Goal: Register for event/course

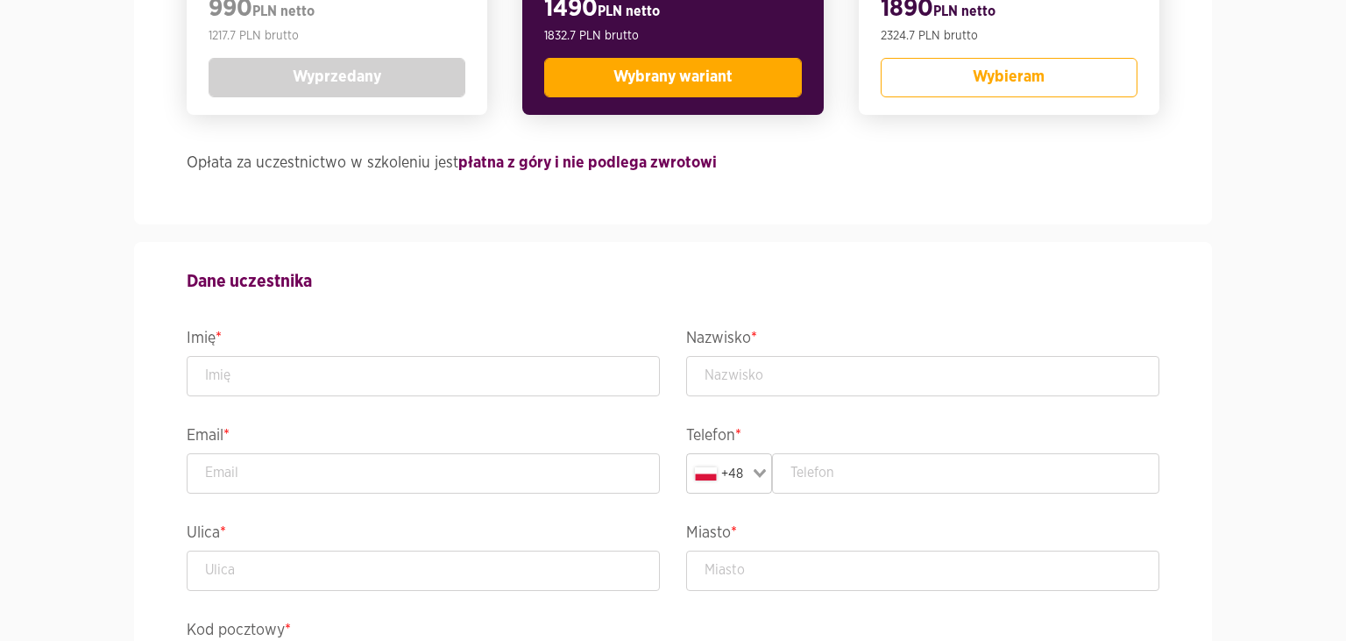
scroll to position [555, 0]
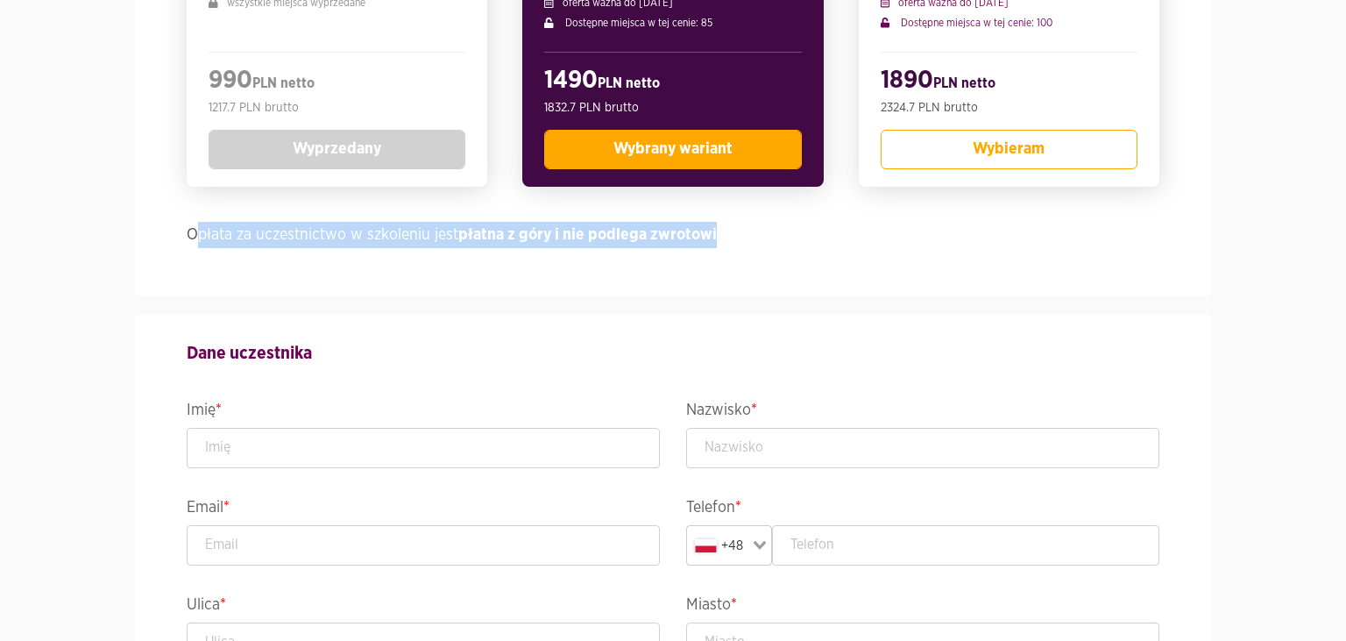
drag, startPoint x: 671, startPoint y: 237, endPoint x: 155, endPoint y: 240, distance: 516.3
click at [187, 240] on div "Wybierz bilet PRE-SALES wszystkie miejsca wyprzedane 990 PLN netto 1217.7 PLN b…" at bounding box center [673, 71] width 973 height 451
drag, startPoint x: 232, startPoint y: 252, endPoint x: 220, endPoint y: 247, distance: 13.4
click at [231, 252] on div "Wybierz bilet PRE-SALES wszystkie miejsca wyprzedane 990 PLN netto 1217.7 PLN b…" at bounding box center [673, 71] width 973 height 451
drag, startPoint x: 170, startPoint y: 226, endPoint x: 777, endPoint y: 246, distance: 606.9
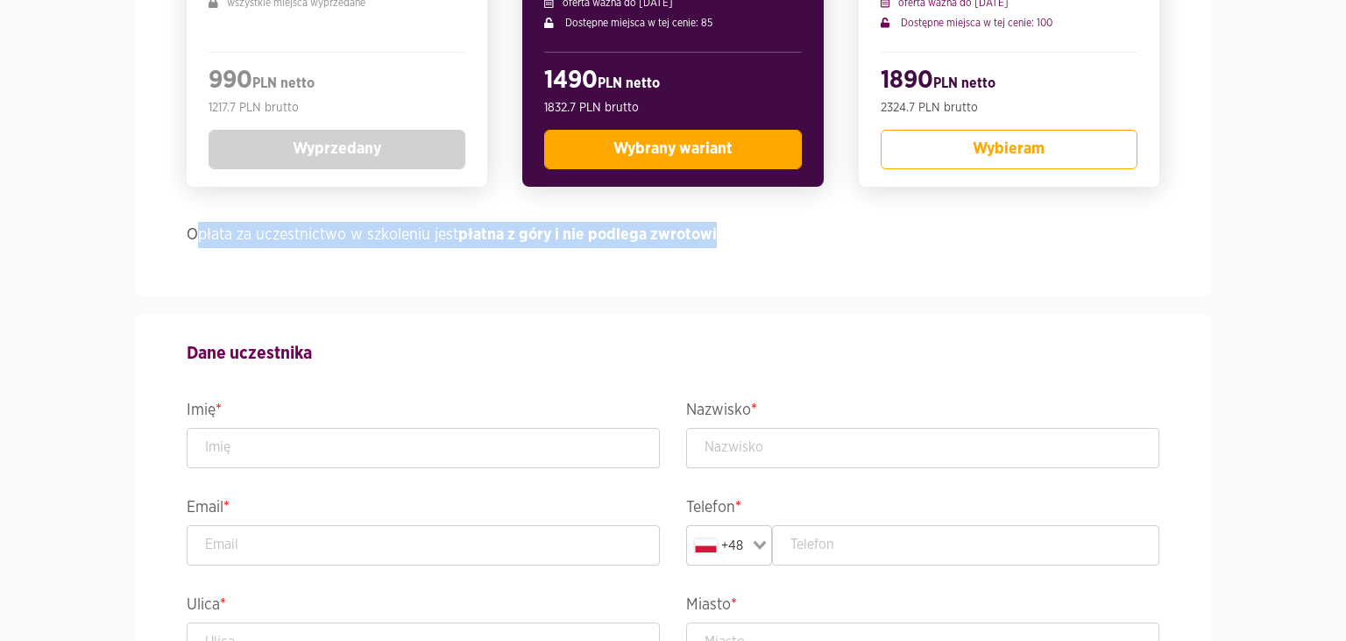
click at [780, 249] on div "Wybierz bilet PRE-SALES wszystkie miejsca wyprzedane 990 PLN netto 1217.7 PLN b…" at bounding box center [673, 71] width 973 height 451
copy h4 "płata za uczestnictwo w szkoleniu jest płatna z góry i nie podlega zwrotowi"
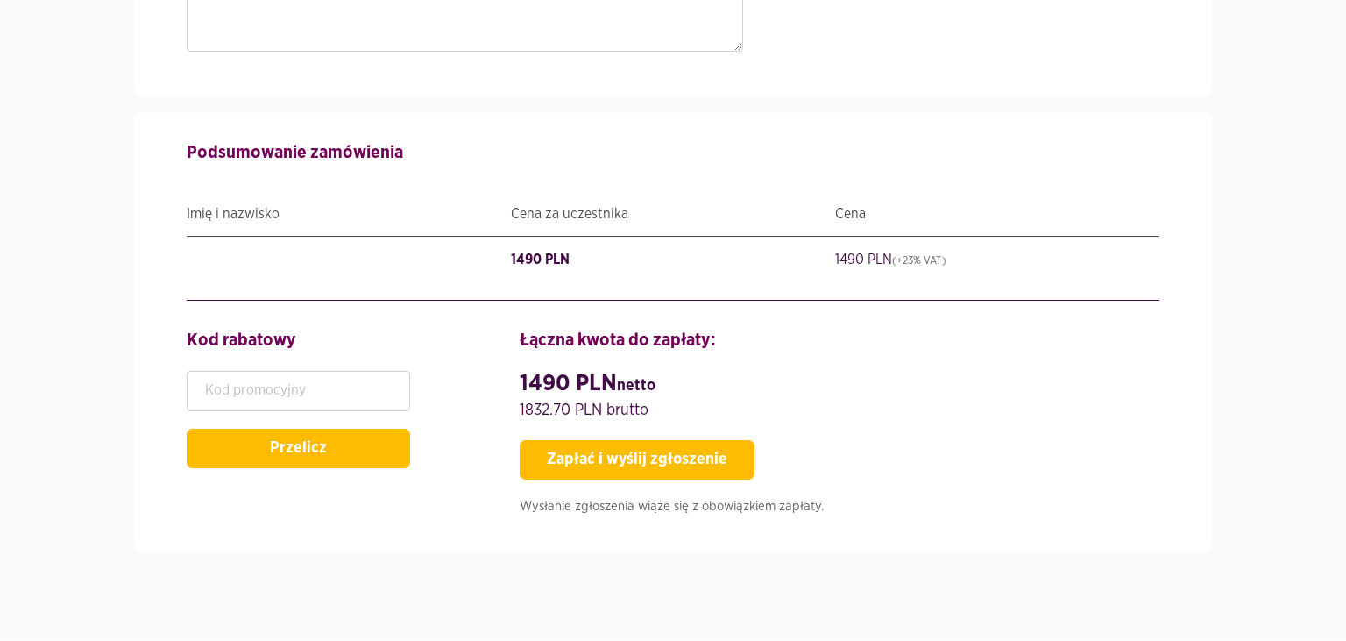
scroll to position [2053, 0]
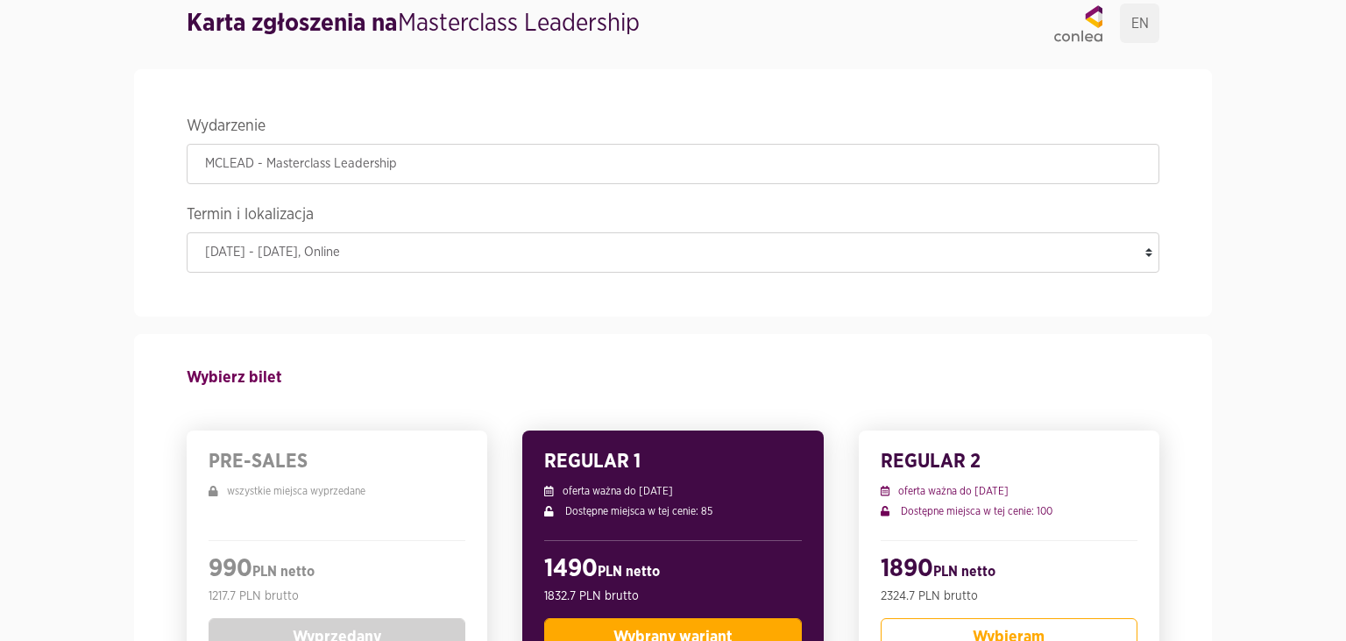
scroll to position [0, 0]
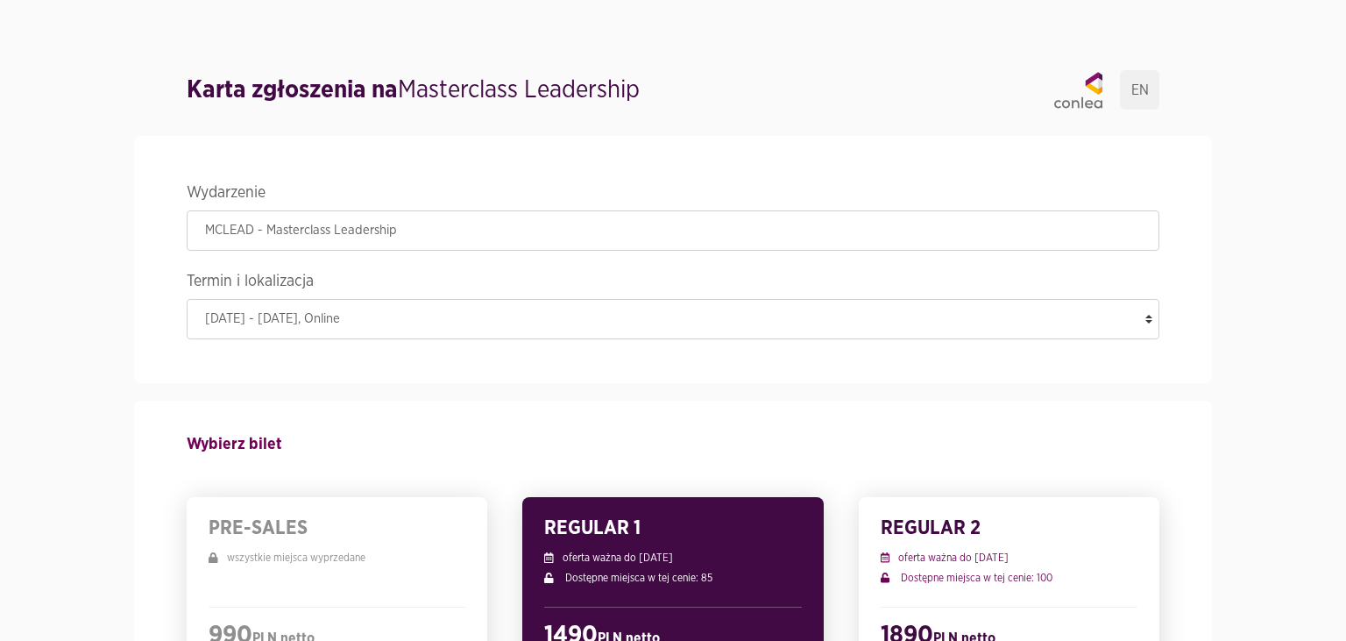
click at [507, 297] on legend "Termin i lokalizacja" at bounding box center [673, 283] width 973 height 31
click at [187, 299] on select "[DATE] - [DATE] , Online" at bounding box center [673, 319] width 973 height 40
click at [501, 321] on select "[DATE] - [DATE] , Online" at bounding box center [673, 319] width 973 height 40
